Goal: Transaction & Acquisition: Book appointment/travel/reservation

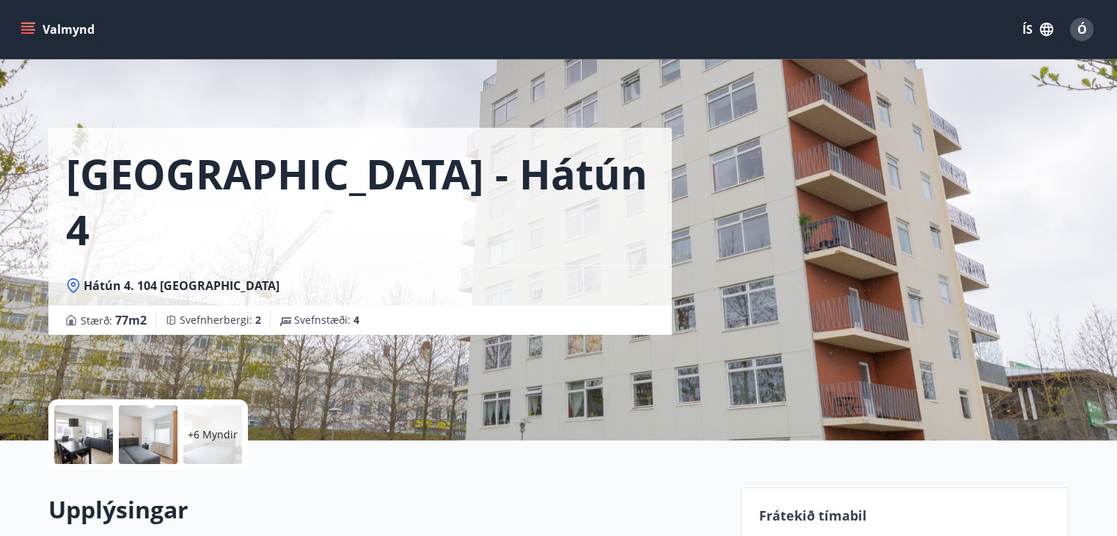
scroll to position [293, 0]
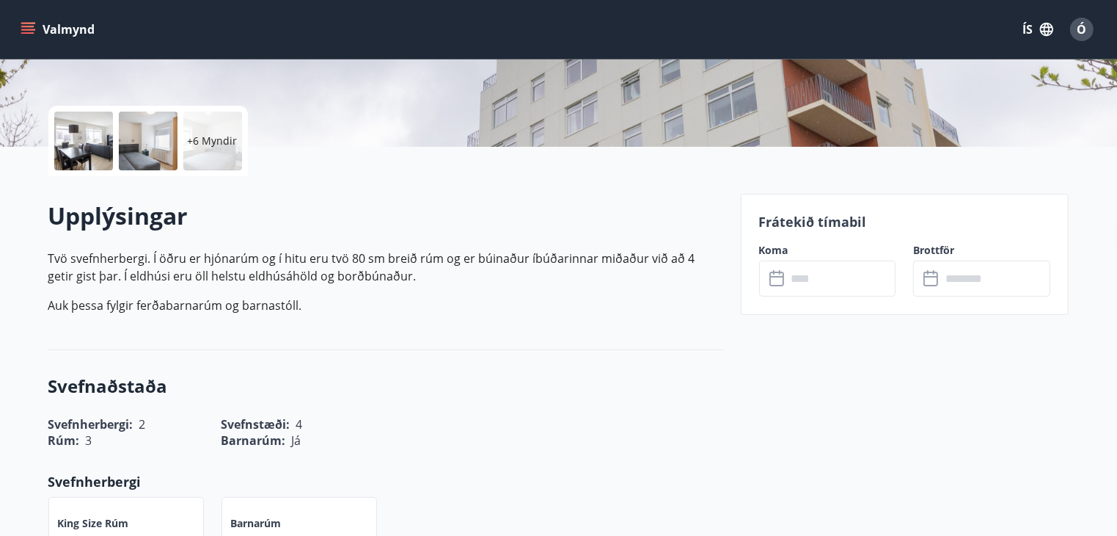
click at [26, 28] on icon "menu" at bounding box center [28, 29] width 15 height 15
drag, startPoint x: 354, startPoint y: 210, endPoint x: 274, endPoint y: 142, distance: 104.6
click at [337, 197] on div "Upplýsingar Tvö svefnherbergi. Í öðru er hjónarúm og í hitu eru tvö 80 [PERSON_…" at bounding box center [385, 263] width 675 height 174
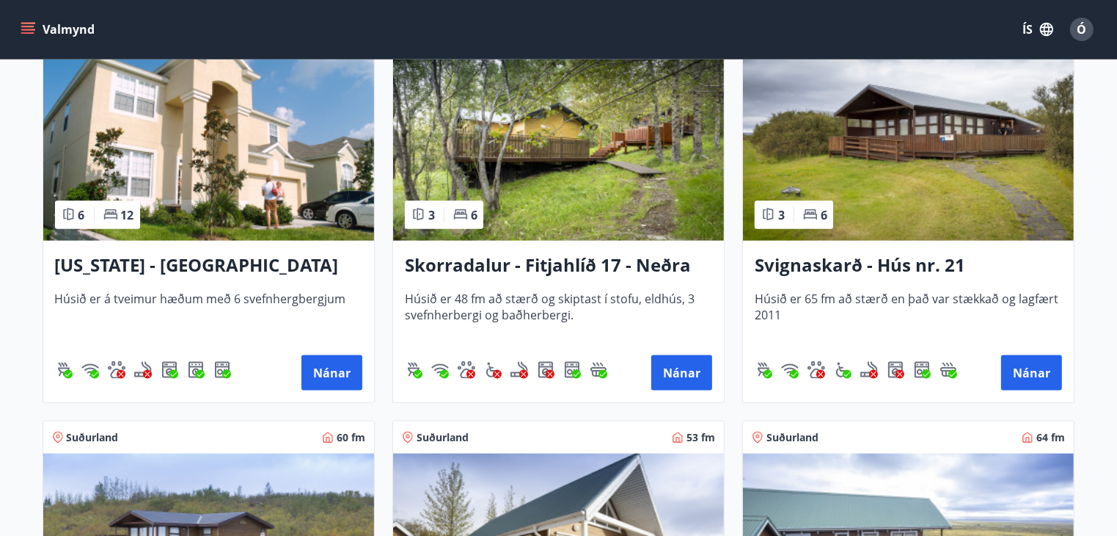
scroll to position [1907, 0]
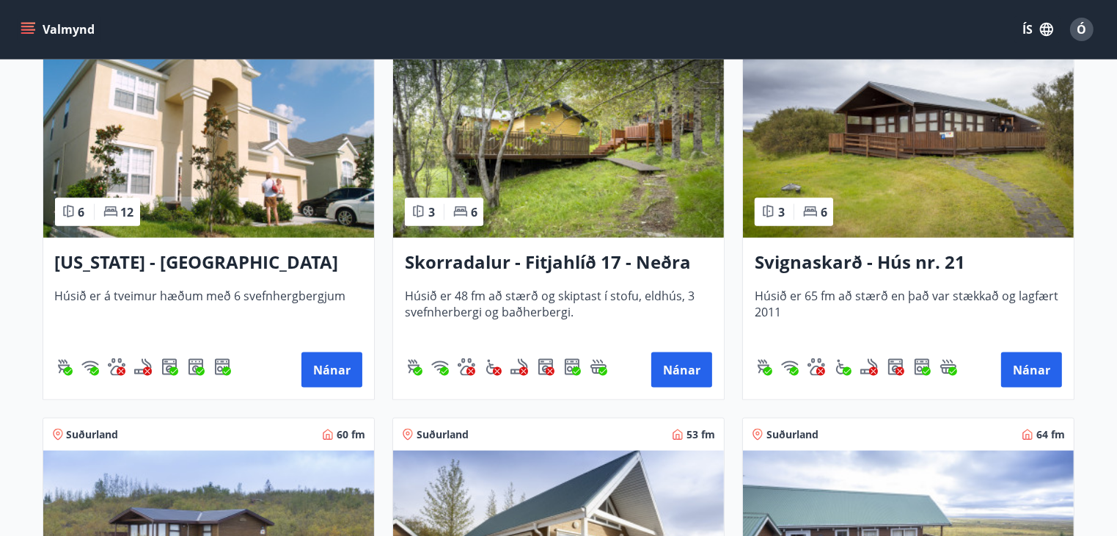
click at [236, 189] on img at bounding box center [208, 145] width 331 height 185
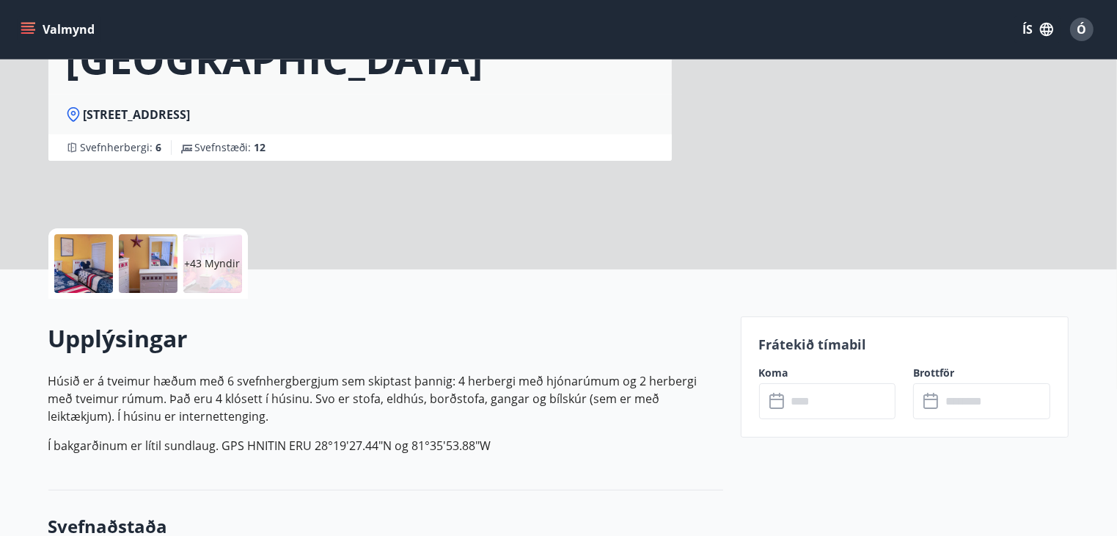
scroll to position [220, 0]
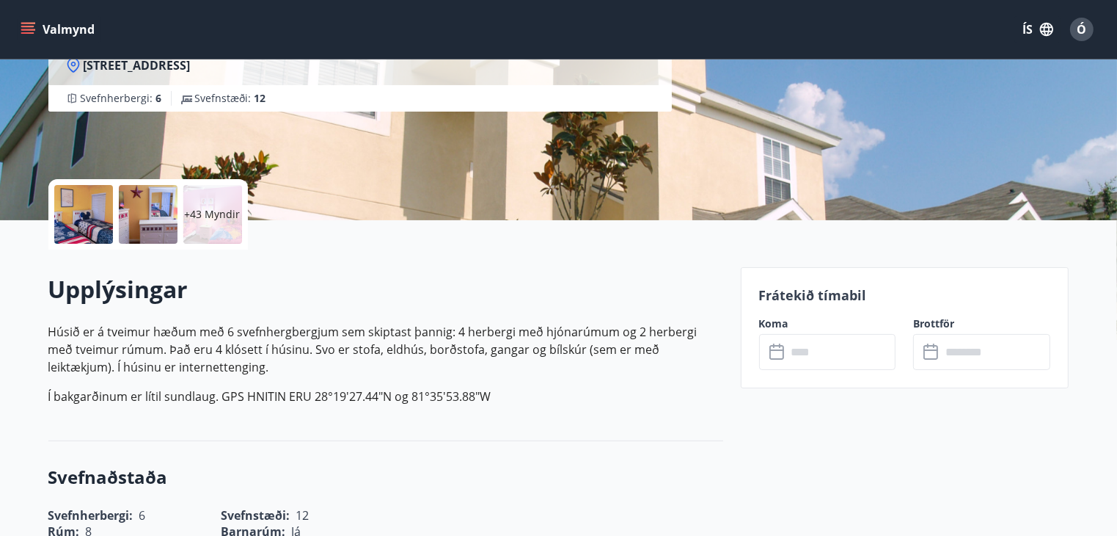
click at [778, 353] on icon at bounding box center [779, 352] width 18 height 18
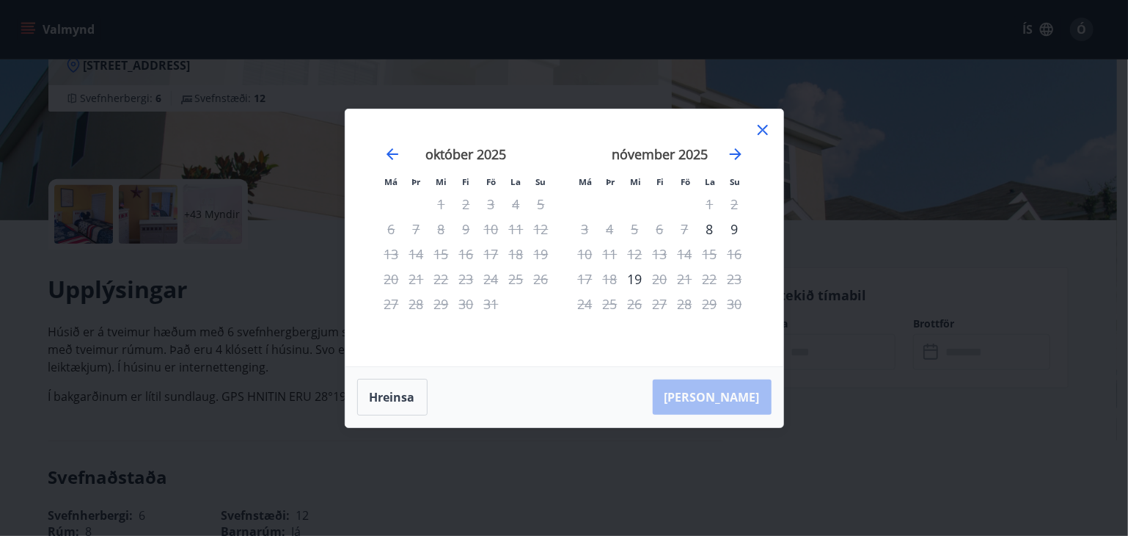
click at [760, 128] on icon at bounding box center [763, 130] width 18 height 18
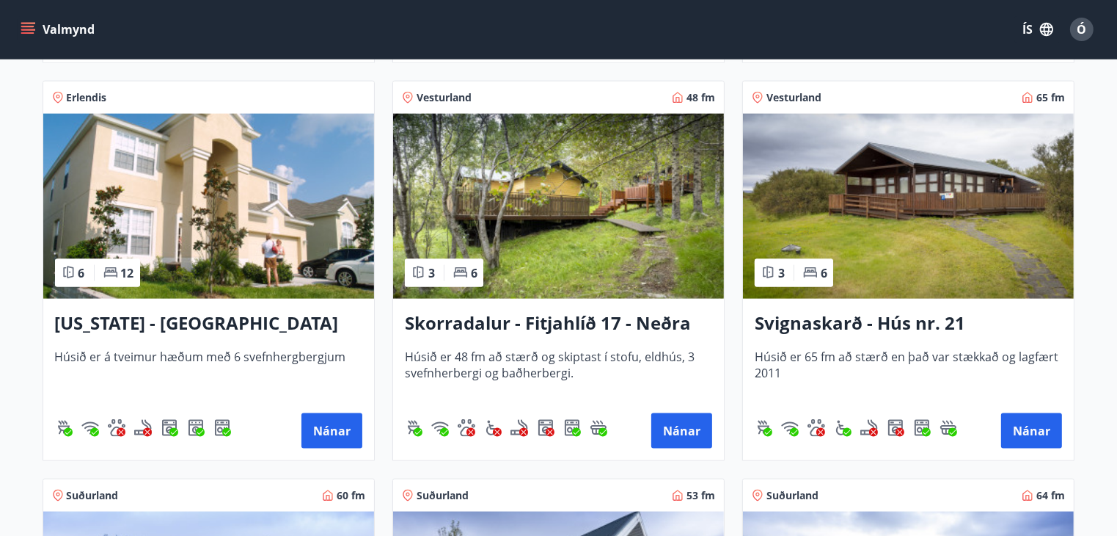
scroll to position [1834, 0]
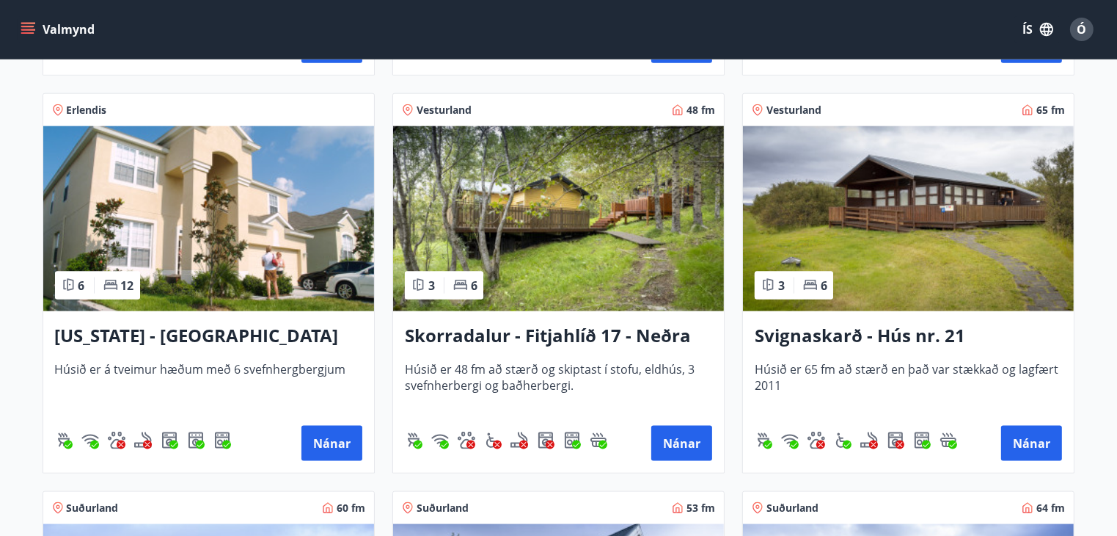
click at [879, 263] on img at bounding box center [908, 218] width 331 height 185
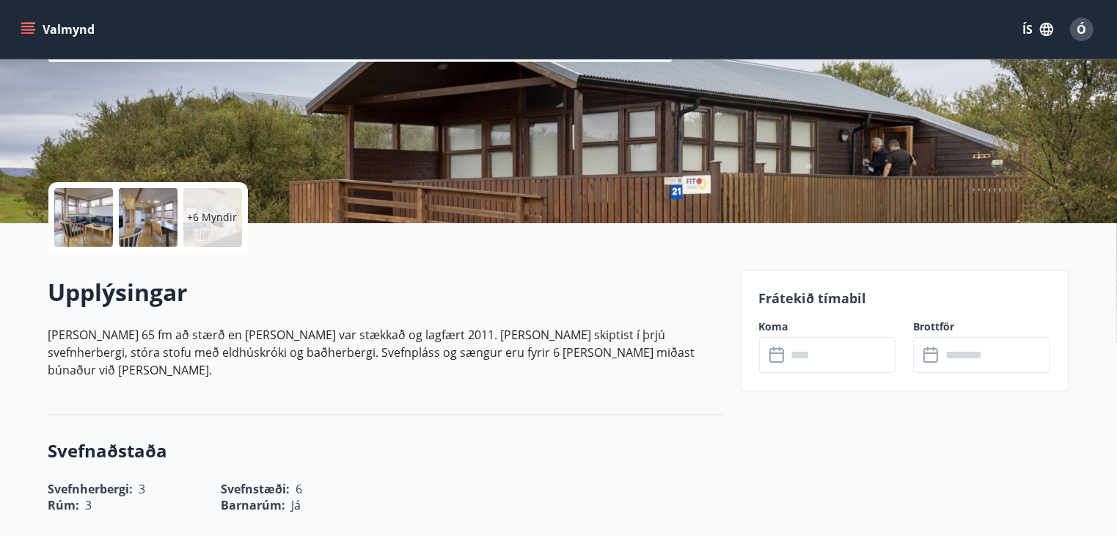
scroll to position [220, 0]
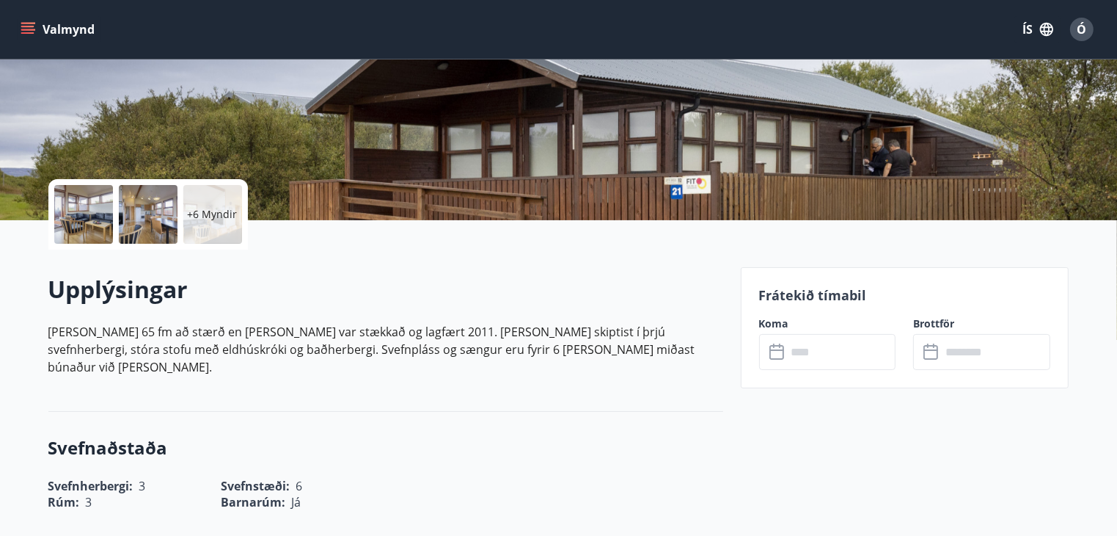
click at [768, 354] on div "​ ​" at bounding box center [827, 352] width 137 height 36
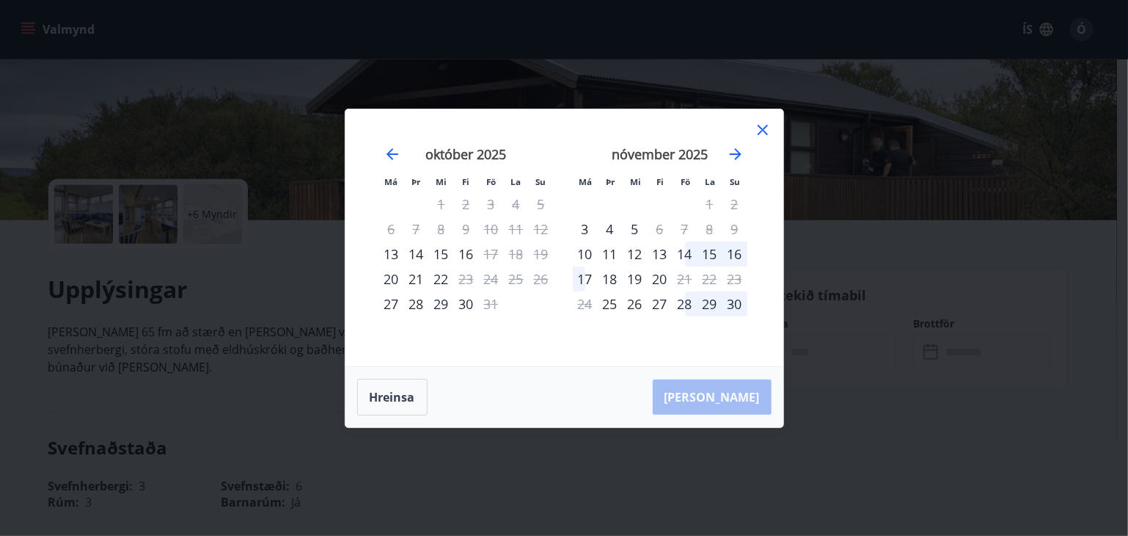
click at [768, 130] on icon at bounding box center [763, 130] width 18 height 18
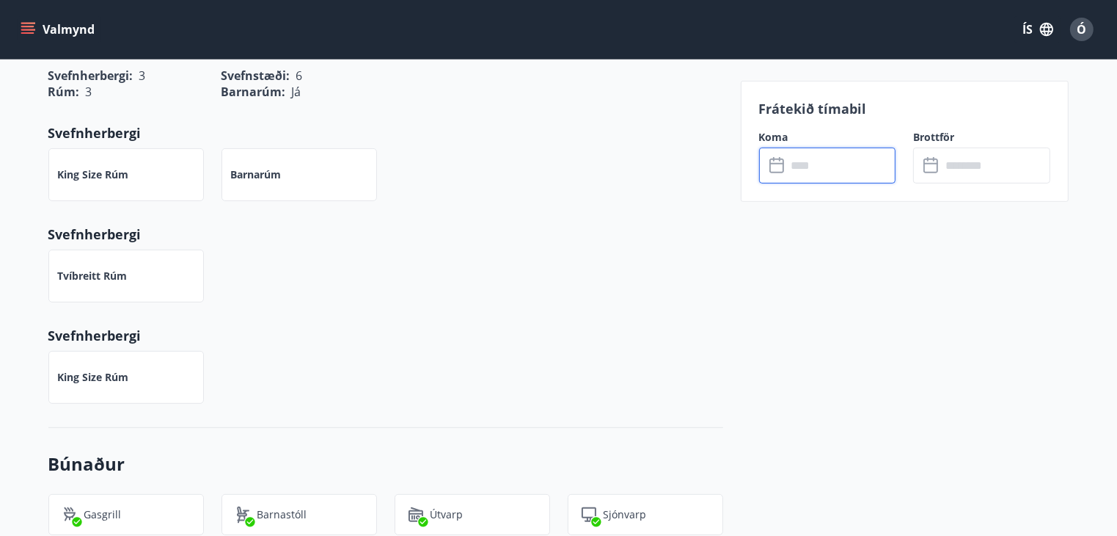
scroll to position [514, 0]
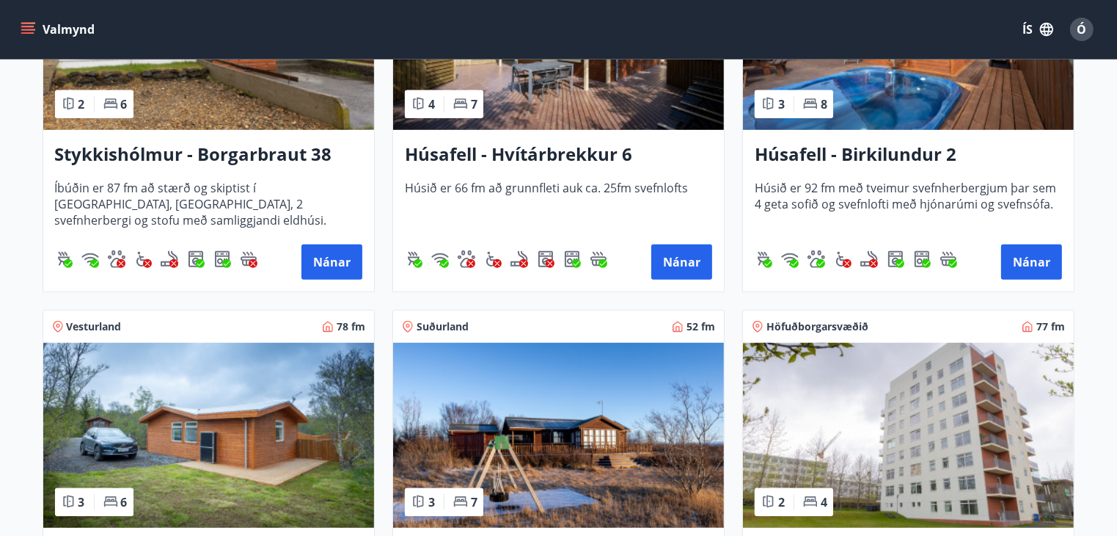
scroll to position [955, 0]
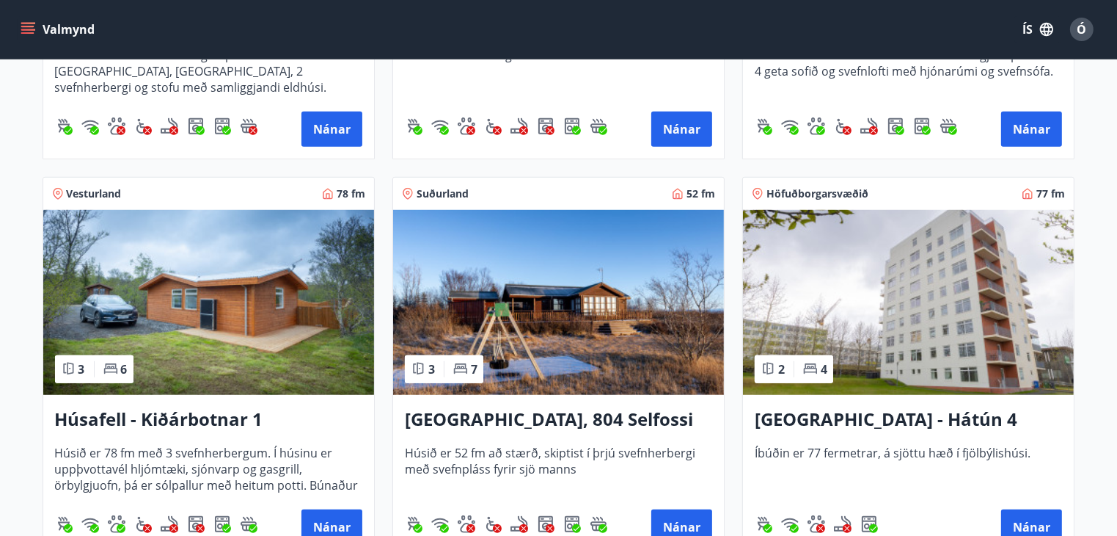
click at [862, 294] on img at bounding box center [908, 302] width 331 height 185
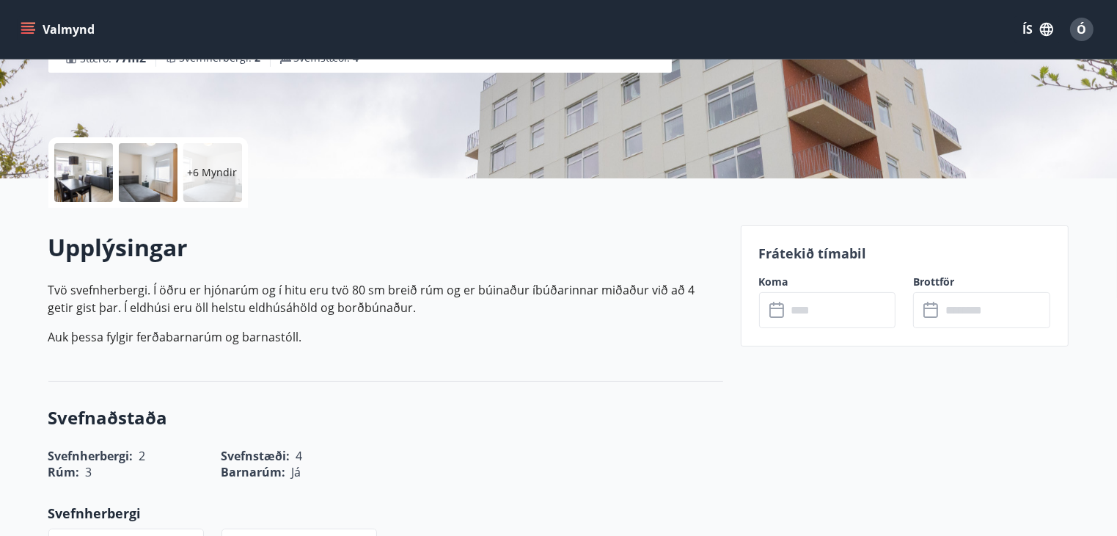
scroll to position [293, 0]
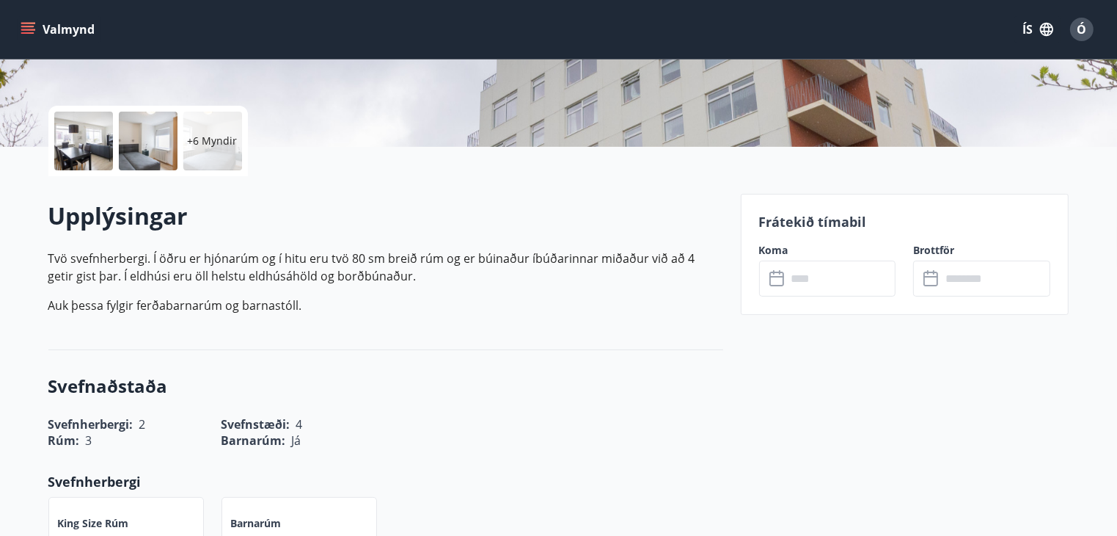
click at [772, 276] on icon at bounding box center [777, 276] width 15 height 1
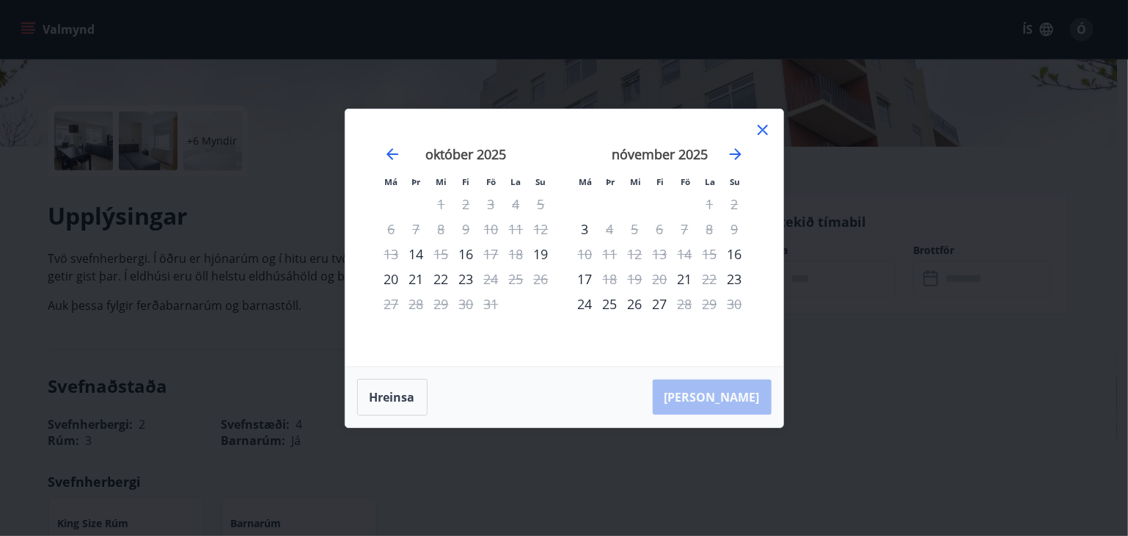
click at [760, 132] on icon at bounding box center [763, 130] width 10 height 10
